Goal: Task Accomplishment & Management: Use online tool/utility

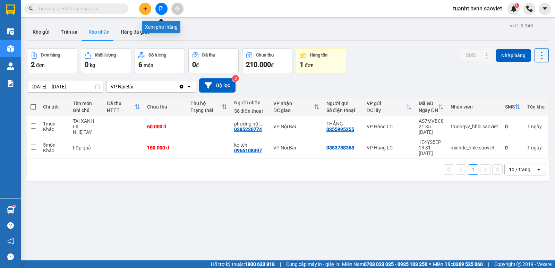
click at [162, 11] on button at bounding box center [161, 9] width 12 height 12
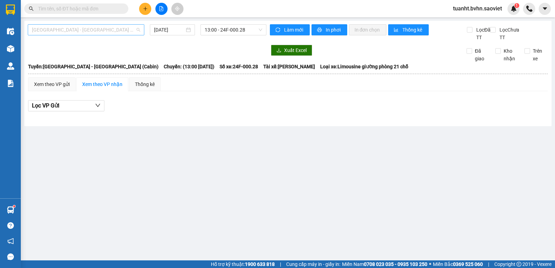
click at [127, 32] on span "[GEOGRAPHIC_DATA] - [GEOGRAPHIC_DATA] (Cabin)" at bounding box center [86, 30] width 108 height 10
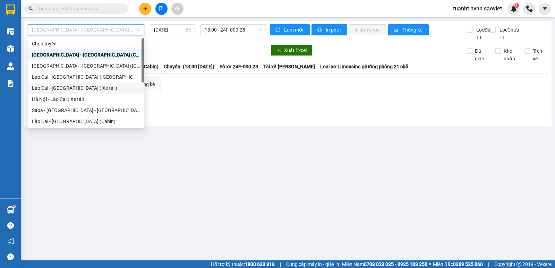
scroll to position [56, 0]
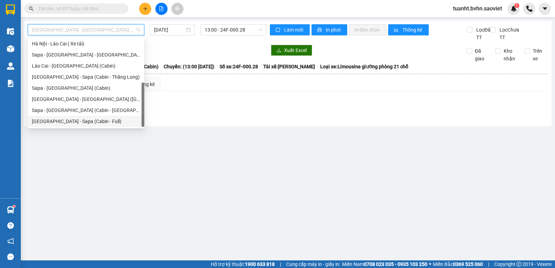
click at [91, 121] on div "[GEOGRAPHIC_DATA] - Sapa (Cabin - Full)" at bounding box center [86, 122] width 108 height 8
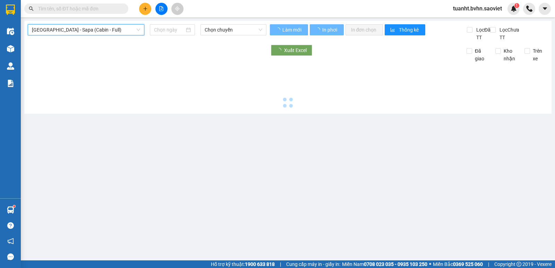
type input "[DATE]"
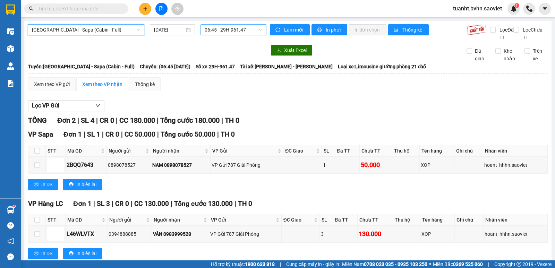
click at [236, 31] on span "06:45 - 29H-961.47" at bounding box center [233, 30] width 57 height 10
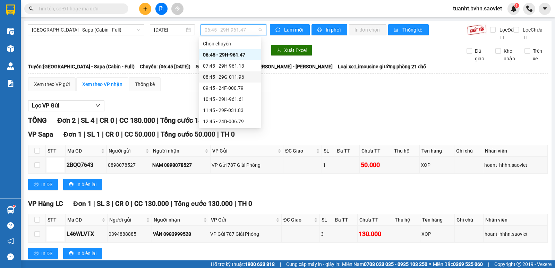
click at [243, 81] on div "08:45 - 29G-011.96" at bounding box center [230, 76] width 62 height 11
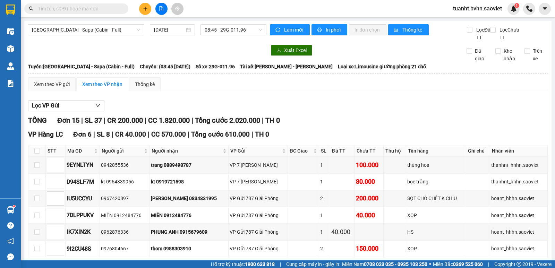
click at [332, 33] on span "In phơi" at bounding box center [334, 30] width 16 height 8
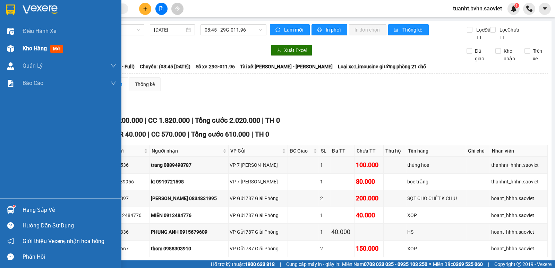
click at [7, 48] on img at bounding box center [10, 48] width 7 height 7
